Goal: Transaction & Acquisition: Purchase product/service

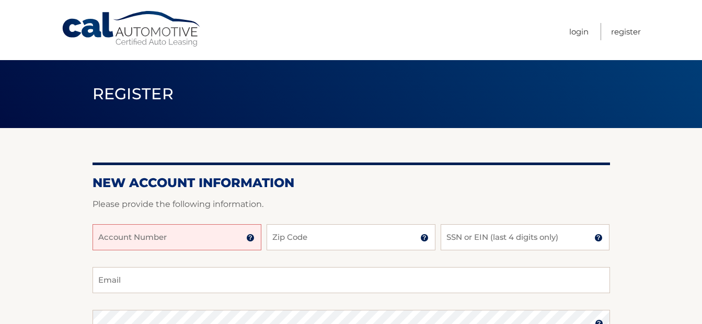
click at [194, 239] on input "Account Number" at bounding box center [176, 237] width 169 height 26
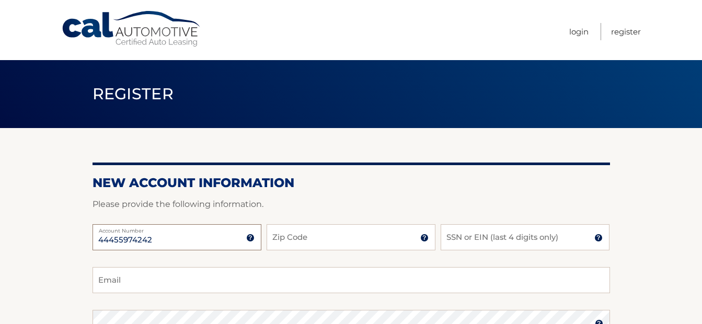
type input "44455974242"
click at [332, 239] on input "Zip Code" at bounding box center [350, 237] width 169 height 26
type input "14468"
click at [530, 238] on input "SSN or EIN (last 4 digits only)" at bounding box center [524, 237] width 169 height 26
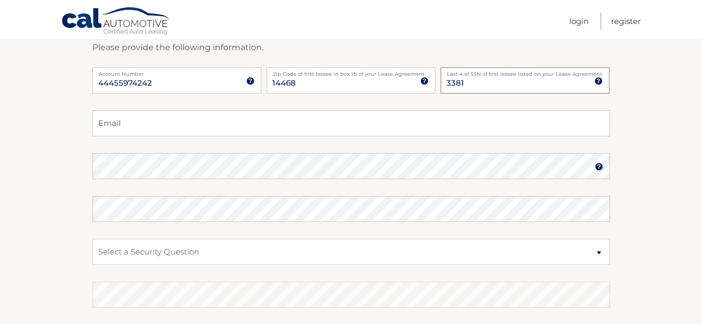
type input "3381"
click at [166, 114] on input "Email" at bounding box center [350, 123] width 517 height 26
click at [153, 121] on input "Email" at bounding box center [350, 123] width 517 height 26
click at [153, 121] on div "Email" at bounding box center [350, 123] width 517 height 26
type input "bsteadman89@yahoo.com"
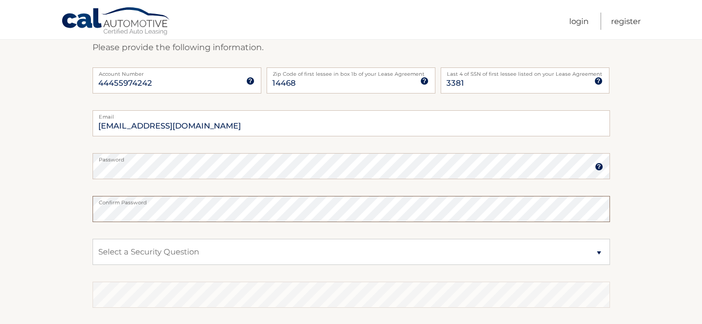
click at [134, 250] on select "Select a Security Question What was the name of your elementary school? What is…" at bounding box center [350, 252] width 517 height 26
select select "2"
click at [92, 239] on select "Select a Security Question What was the name of your elementary school? What is…" at bounding box center [350, 252] width 517 height 26
click at [134, 247] on select "Select a Security Question What was the name of your elementary school? What is…" at bounding box center [350, 252] width 517 height 26
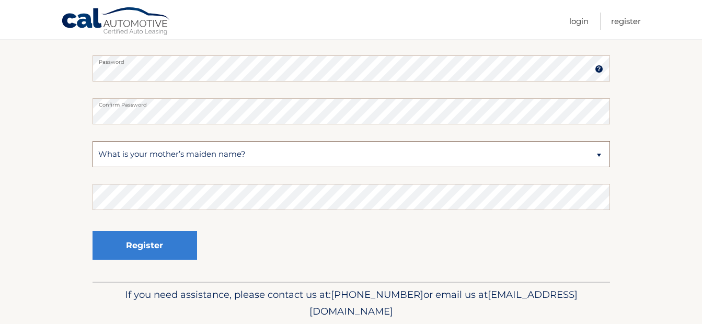
scroll to position [261, 0]
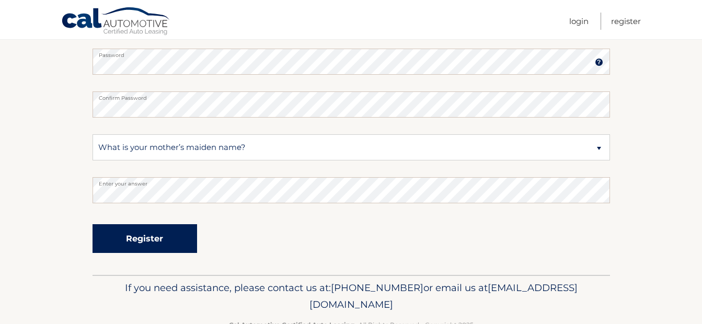
click at [157, 242] on button "Register" at bounding box center [144, 238] width 104 height 29
click at [160, 239] on button "Register" at bounding box center [144, 238] width 104 height 29
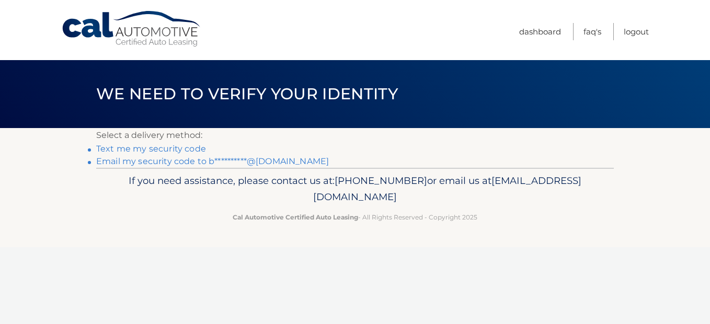
click at [156, 148] on link "Text me my security code" at bounding box center [151, 149] width 110 height 10
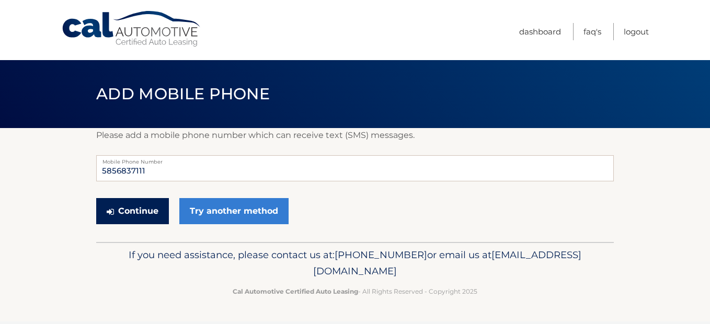
click at [138, 215] on button "Continue" at bounding box center [132, 211] width 73 height 26
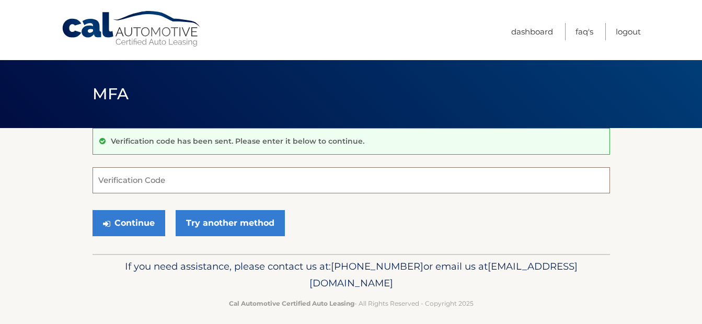
click at [149, 185] on input "Verification Code" at bounding box center [350, 180] width 517 height 26
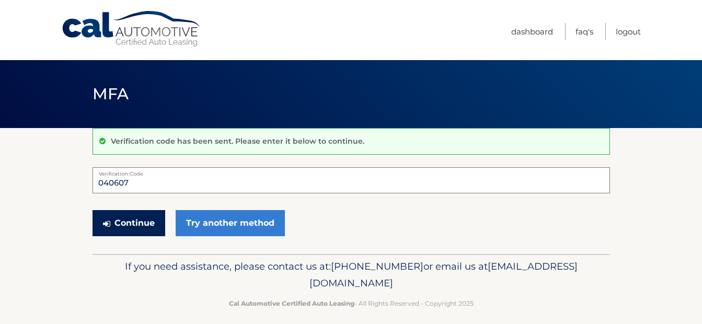
type input "040607"
click at [134, 225] on button "Continue" at bounding box center [128, 223] width 73 height 26
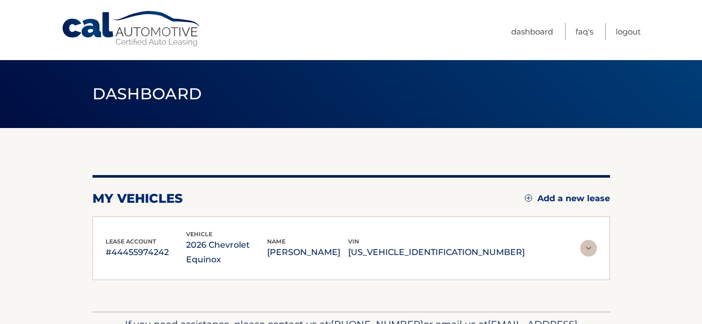
scroll to position [52, 0]
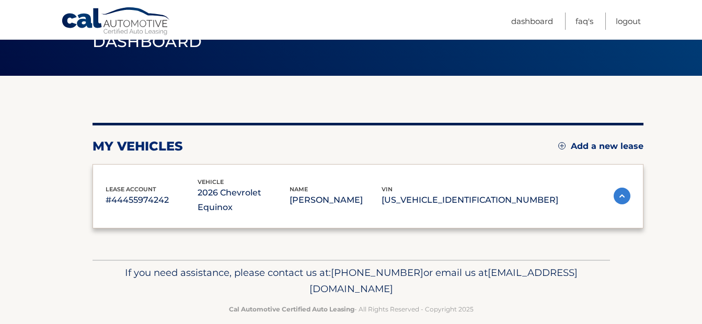
click at [590, 192] on div "lease account #44455974242 vehicle 2026 Chevrolet Equinox name BRENDA STEADMAN …" at bounding box center [368, 196] width 525 height 38
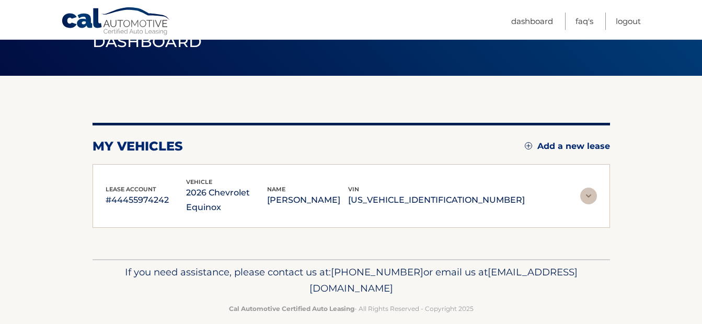
click at [585, 188] on img at bounding box center [588, 196] width 17 height 17
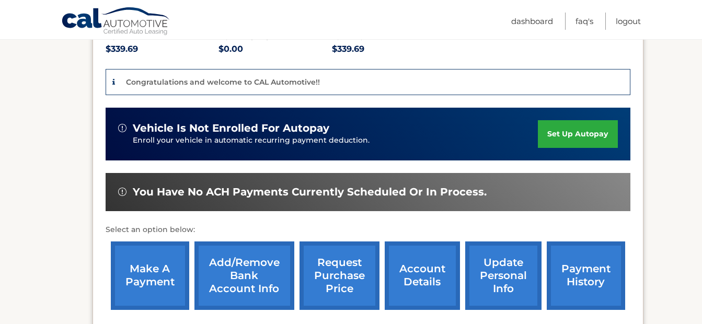
scroll to position [261, 0]
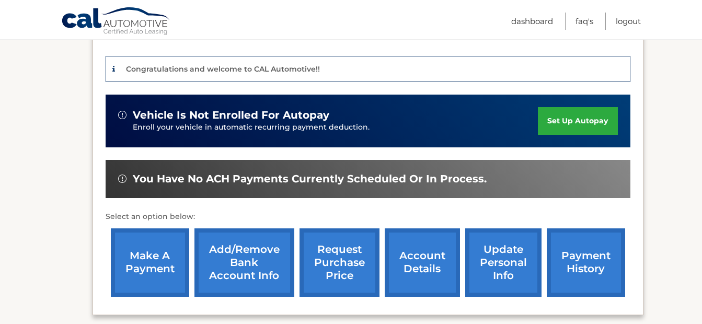
click at [147, 250] on link "make a payment" at bounding box center [150, 262] width 78 height 68
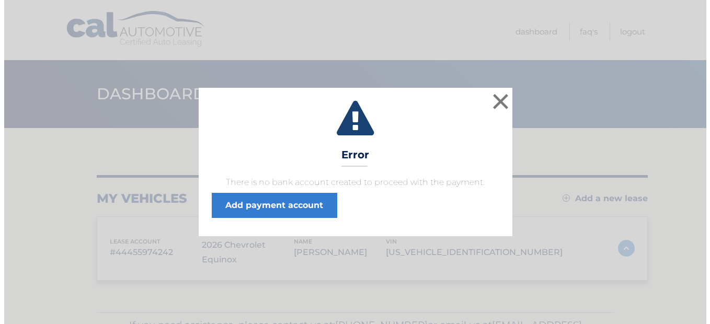
scroll to position [52, 0]
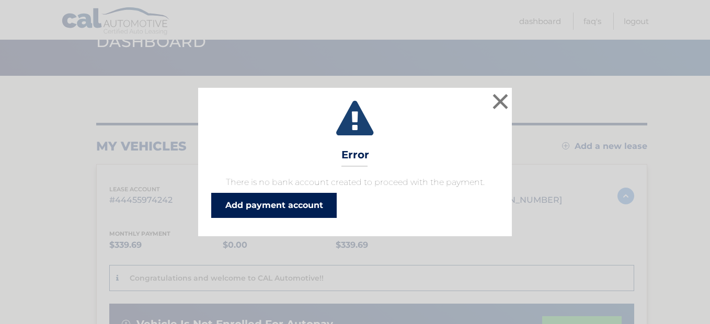
click at [270, 209] on link "Add payment account" at bounding box center [273, 205] width 125 height 25
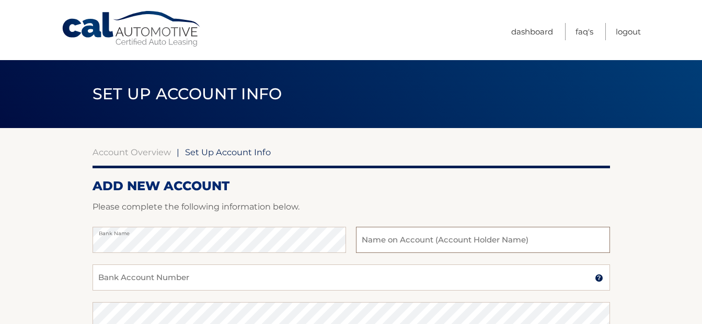
click at [429, 240] on input "text" at bounding box center [482, 240] width 253 height 26
type input "[PERSON_NAME]"
click at [184, 282] on input "Bank Account Number" at bounding box center [350, 277] width 517 height 26
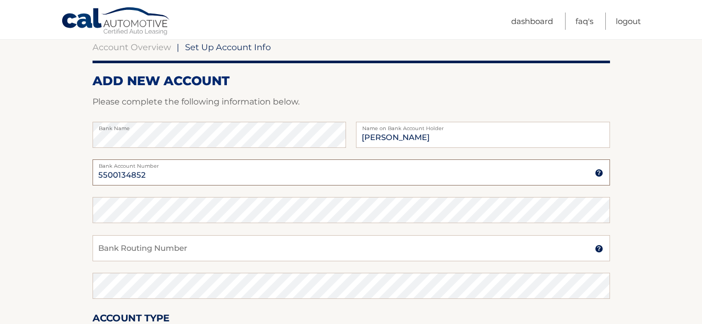
scroll to position [157, 0]
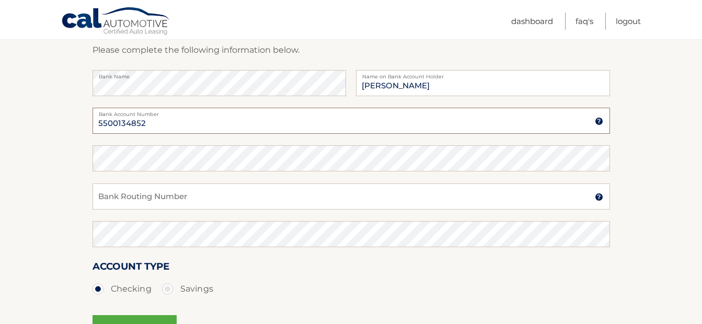
type input "5500134852"
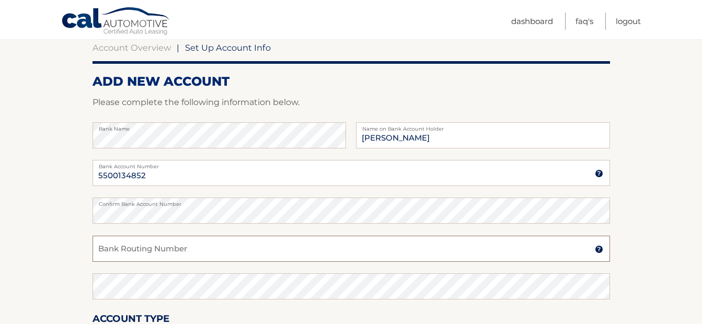
click at [153, 247] on input "Bank Routing Number" at bounding box center [350, 249] width 517 height 26
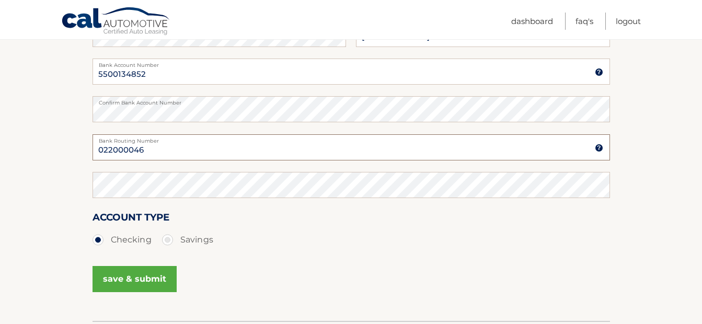
scroll to position [209, 0]
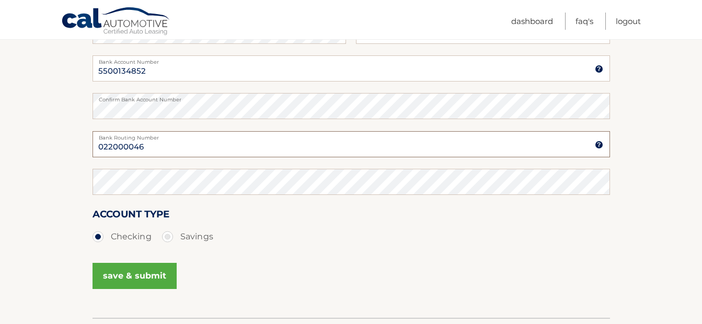
type input "022000046"
click at [141, 272] on button "save & submit" at bounding box center [134, 276] width 84 height 26
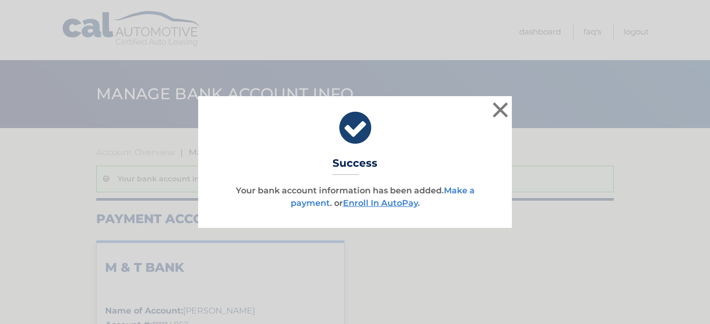
click at [306, 203] on link "Make a payment" at bounding box center [382, 196] width 184 height 22
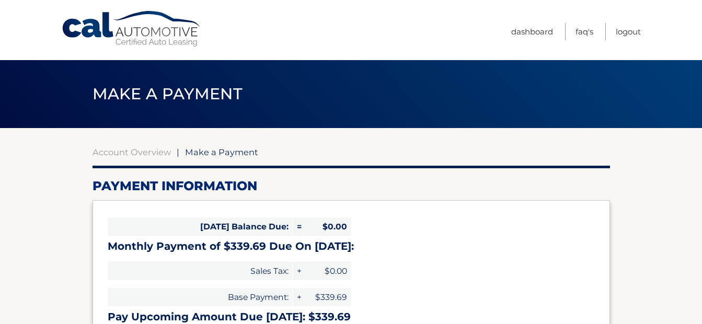
select select "NmFmNWQ2YzMtODFlMC00MDkzLWJlNzItNmZmNWIyNDRmZjcy"
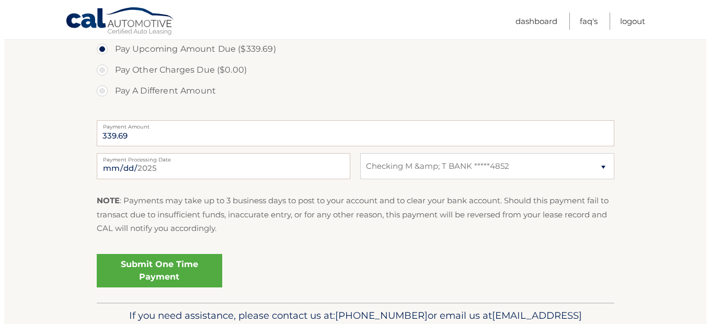
scroll to position [366, 0]
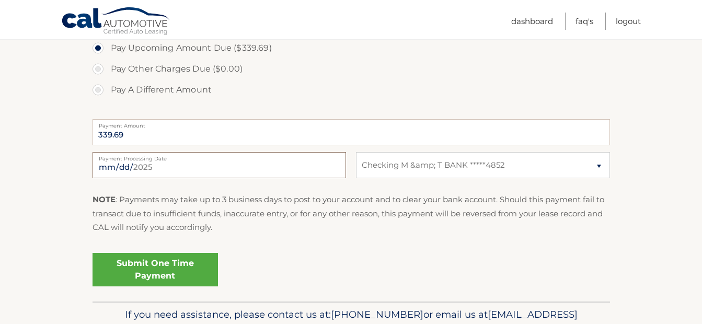
click at [135, 168] on input "[DATE]" at bounding box center [218, 165] width 253 height 26
type input "[DATE]"
click at [162, 273] on link "Submit One Time Payment" at bounding box center [154, 269] width 125 height 33
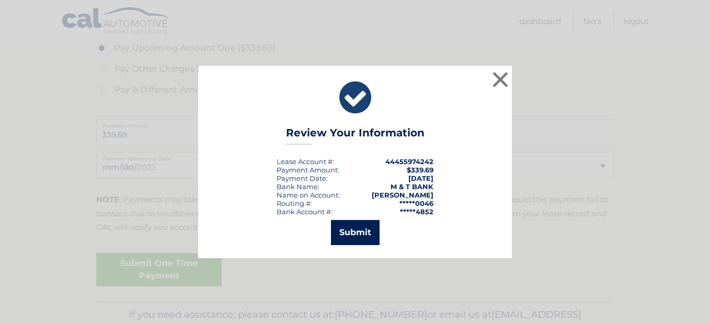
click at [357, 233] on button "Submit" at bounding box center [355, 232] width 49 height 25
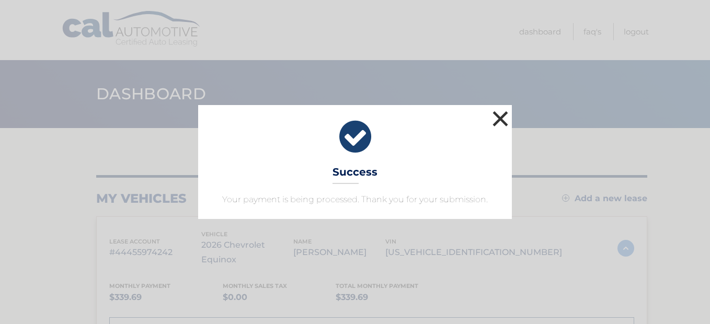
click at [501, 119] on button "×" at bounding box center [500, 118] width 21 height 21
